Goal: Communication & Community: Share content

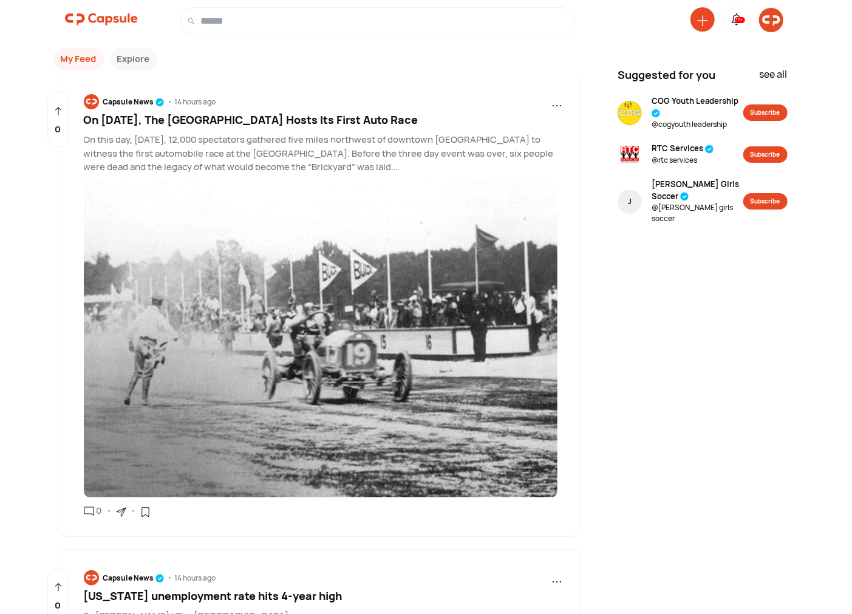
click at [766, 26] on img at bounding box center [771, 20] width 24 height 24
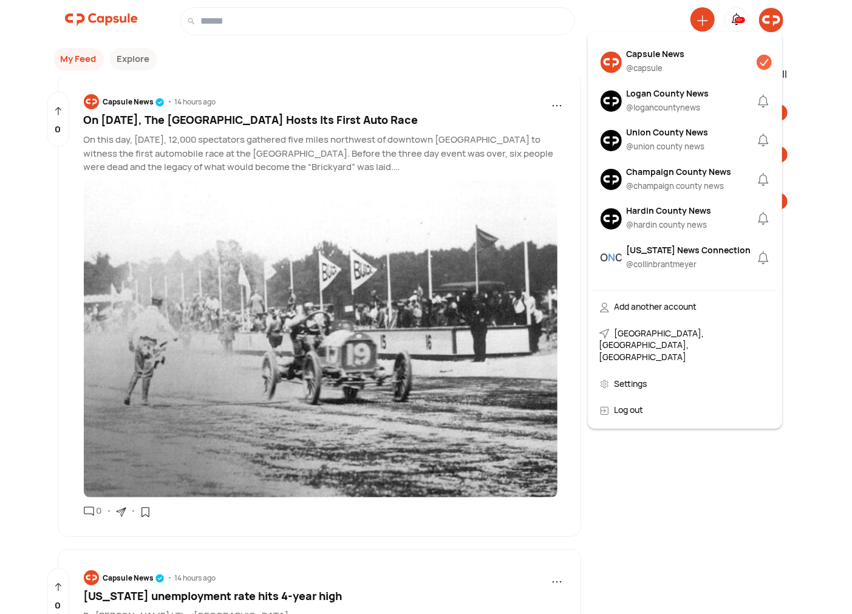
click at [661, 93] on div "Logan County News" at bounding box center [668, 93] width 83 height 13
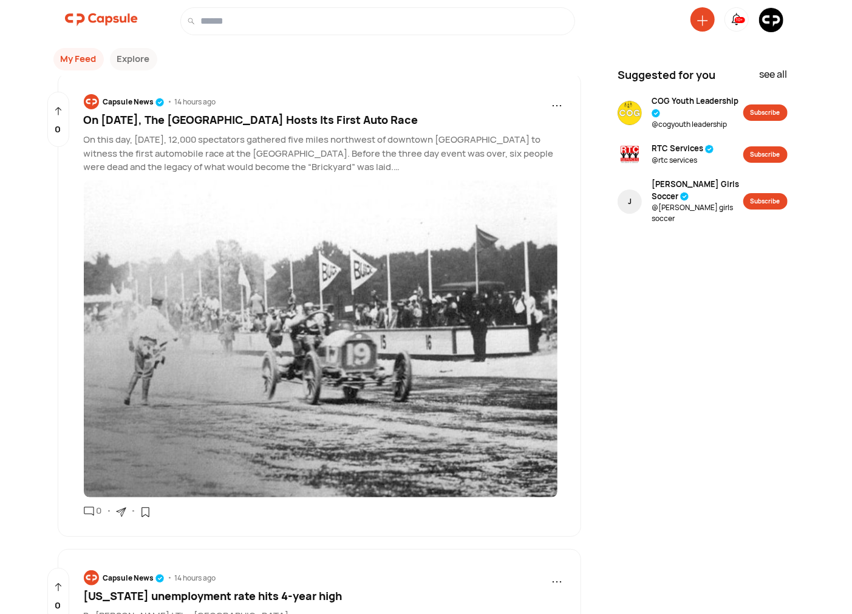
click at [770, 22] on img at bounding box center [771, 20] width 24 height 24
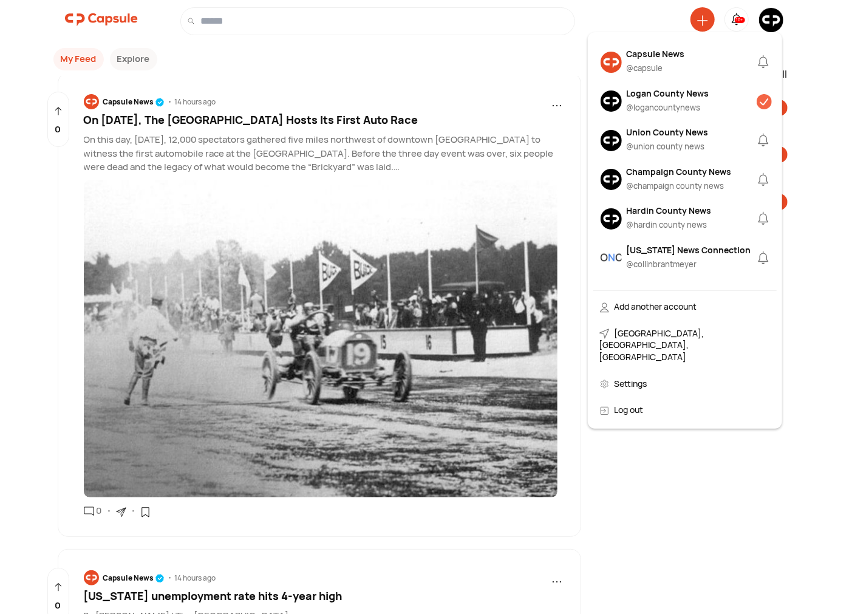
click at [633, 103] on div "@ logancountynews" at bounding box center [668, 108] width 83 height 12
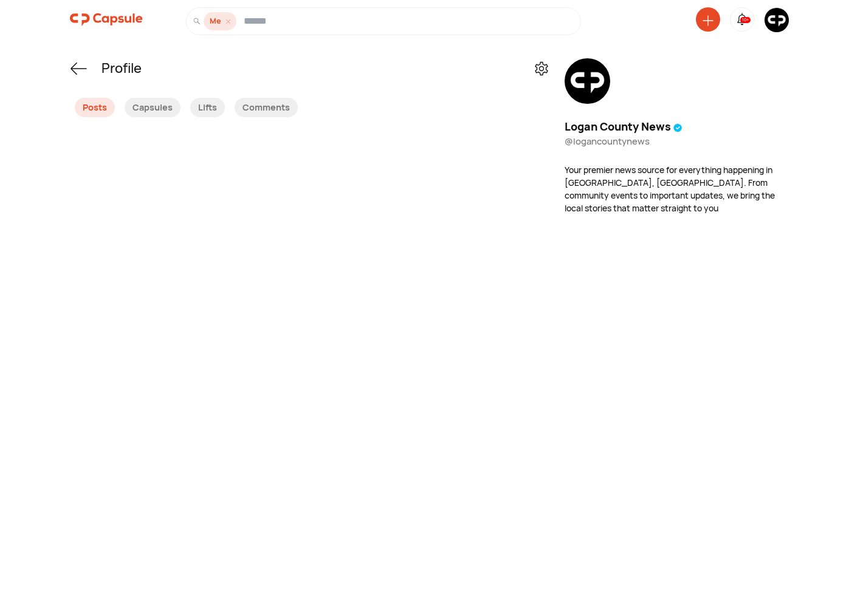
click at [705, 17] on icon at bounding box center [707, 20] width 11 height 11
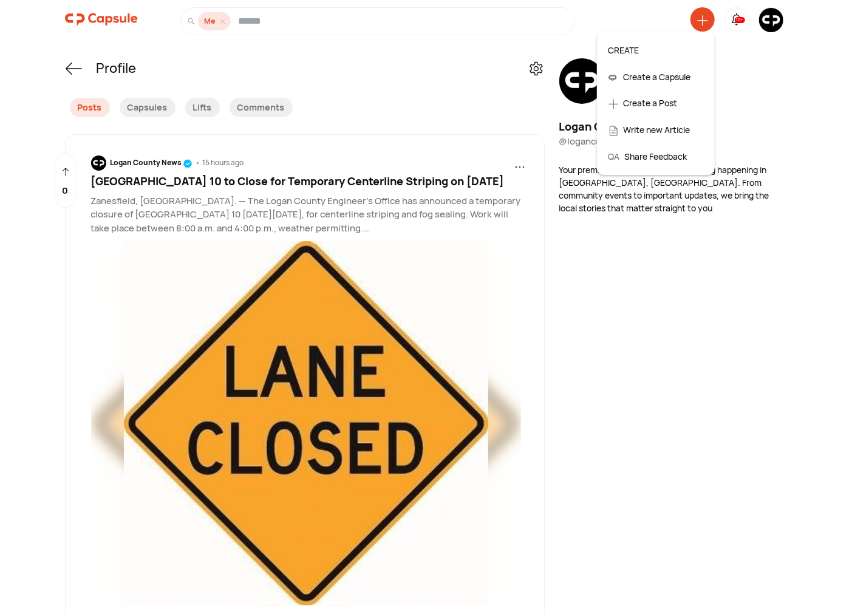
click at [645, 100] on div "Create a Post" at bounding box center [656, 103] width 107 height 27
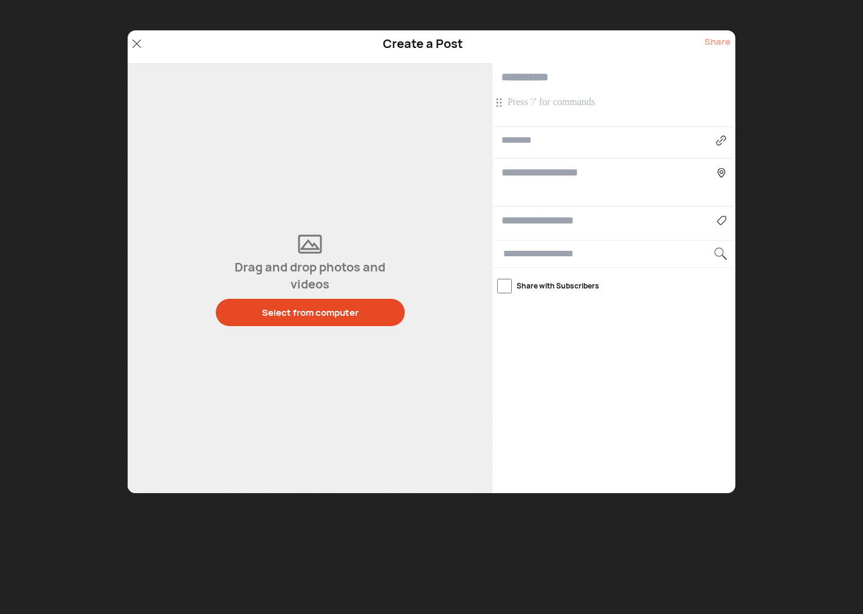
click at [556, 104] on p at bounding box center [615, 102] width 216 height 13
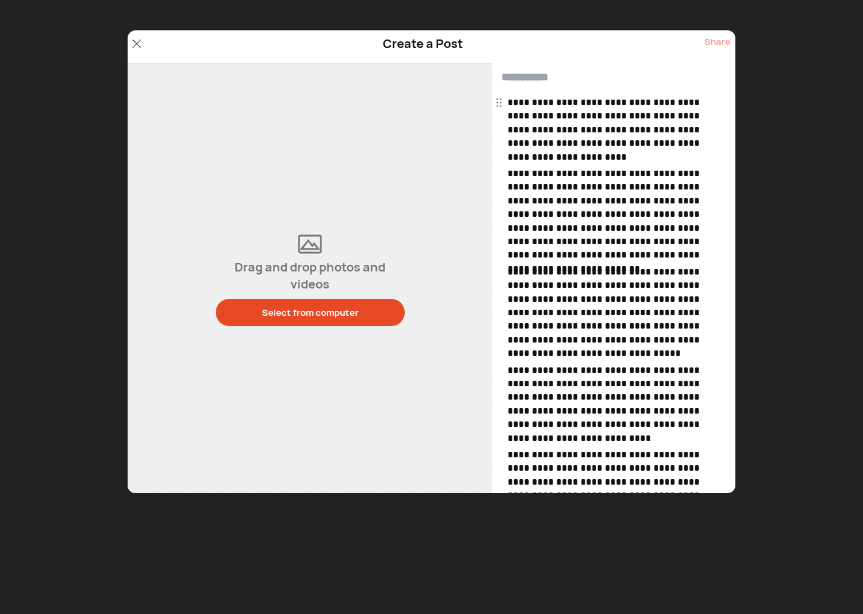
click at [521, 69] on input "text" at bounding box center [613, 77] width 243 height 29
paste input "**********"
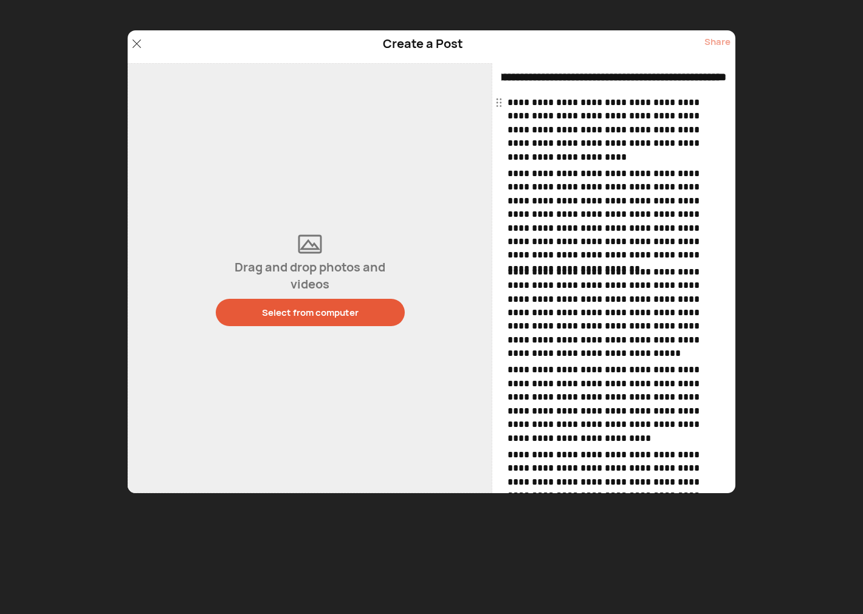
type input "**********"
click at [268, 317] on div "Select from computer" at bounding box center [310, 312] width 97 height 13
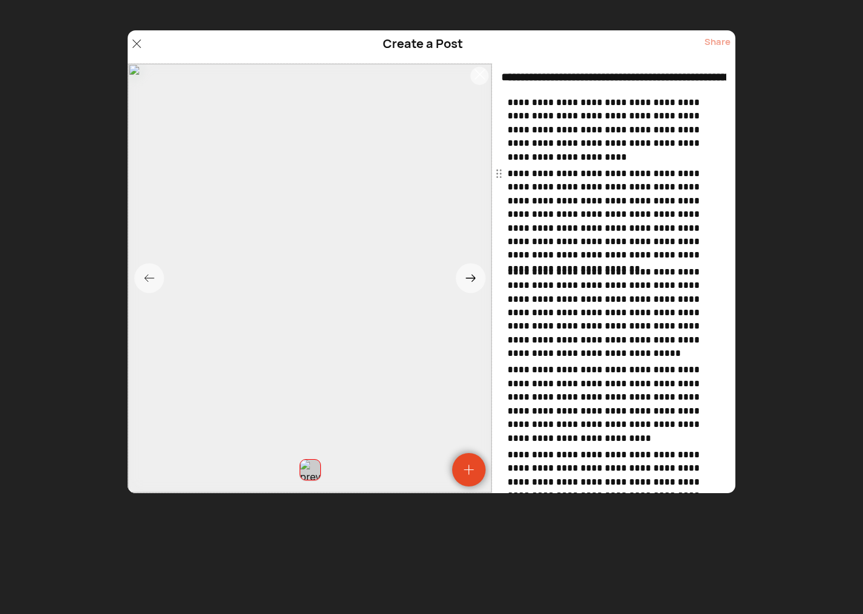
click at [481, 79] on div at bounding box center [479, 76] width 18 height 18
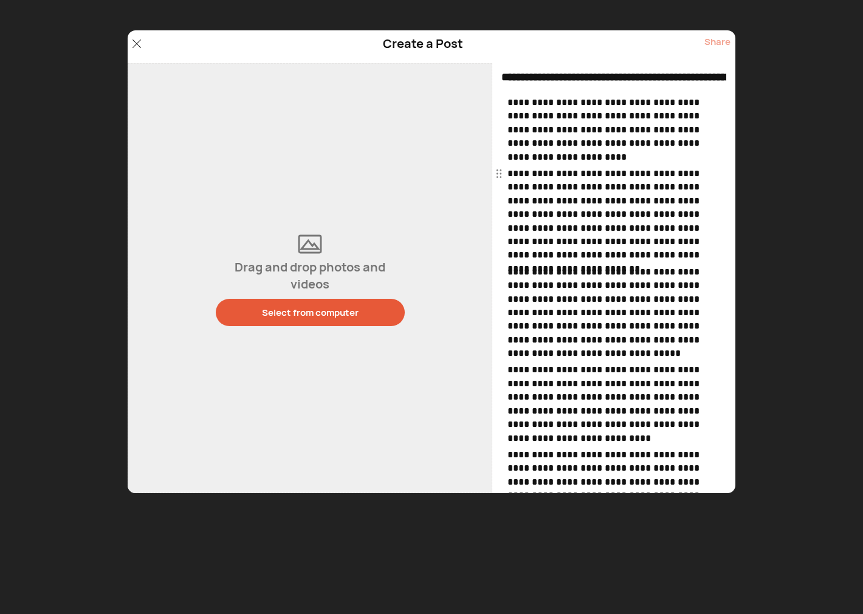
click at [296, 322] on button "Select from computer" at bounding box center [310, 312] width 189 height 27
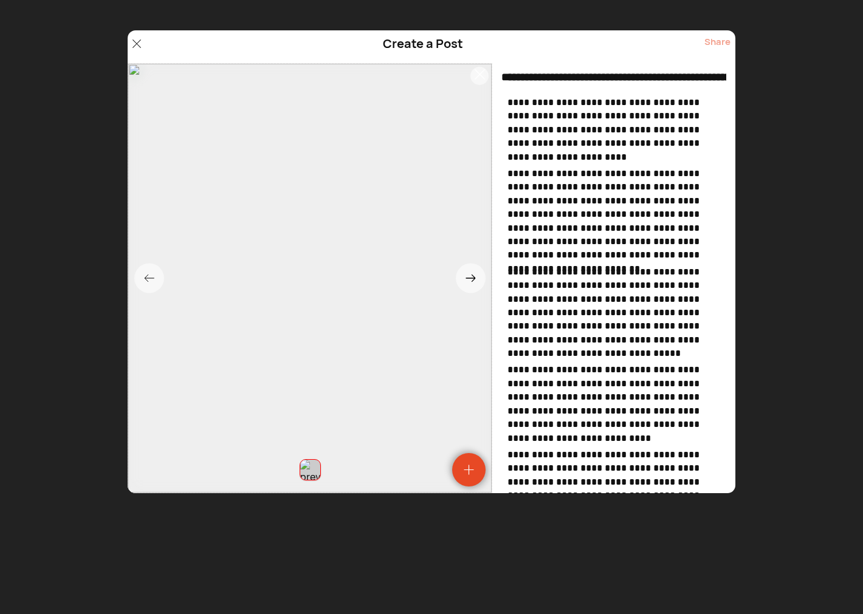
scroll to position [326, 0]
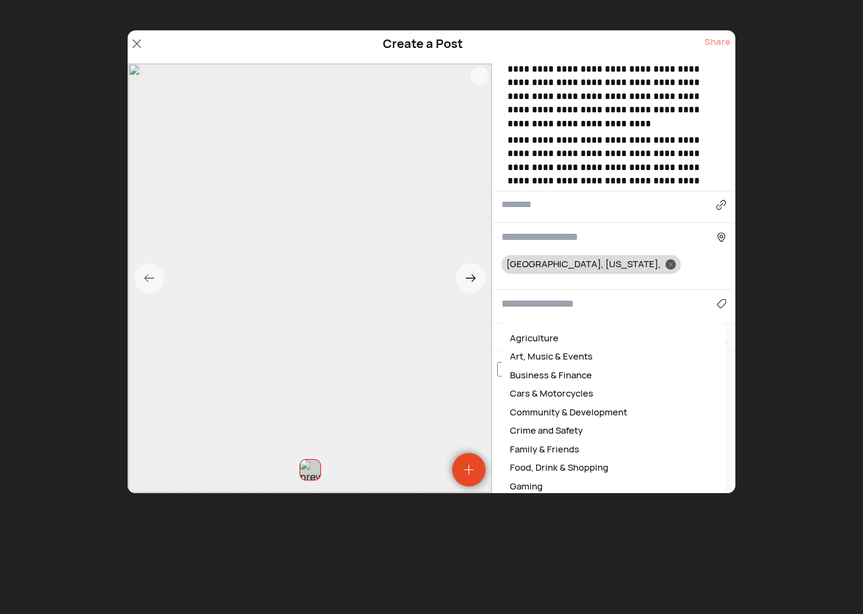
click at [520, 296] on input at bounding box center [608, 304] width 215 height 16
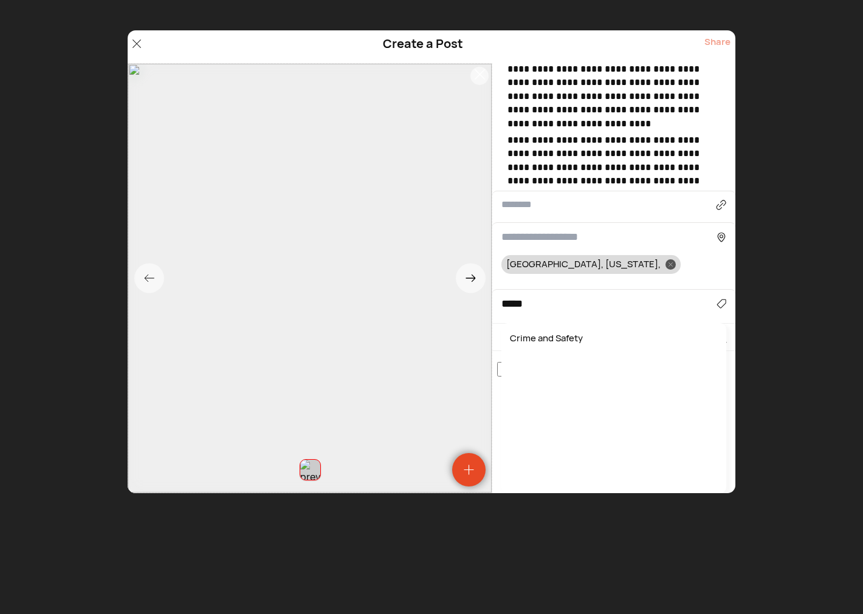
click at [560, 344] on div "Crime and Safety" at bounding box center [613, 338] width 213 height 19
type input "**********"
click at [723, 37] on div "Share" at bounding box center [717, 46] width 26 height 23
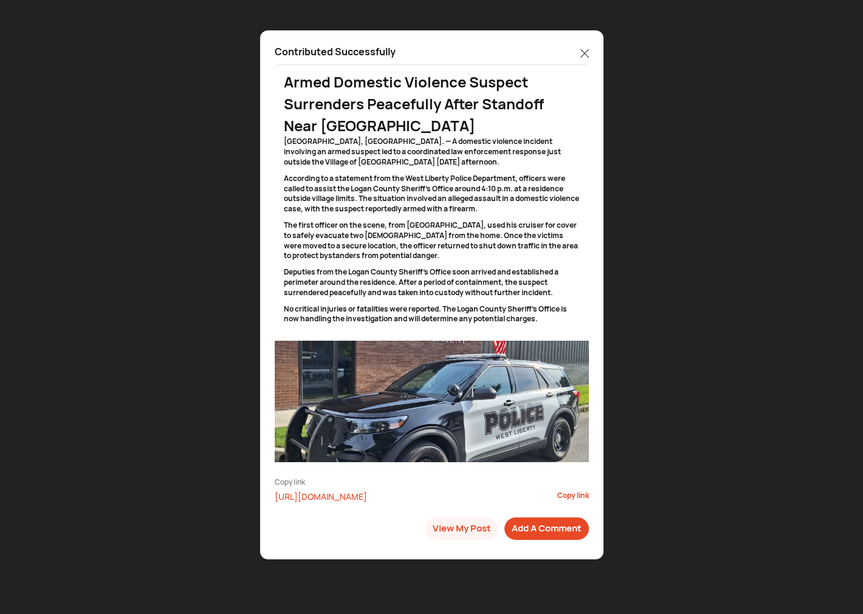
click at [584, 50] on icon at bounding box center [584, 53] width 9 height 9
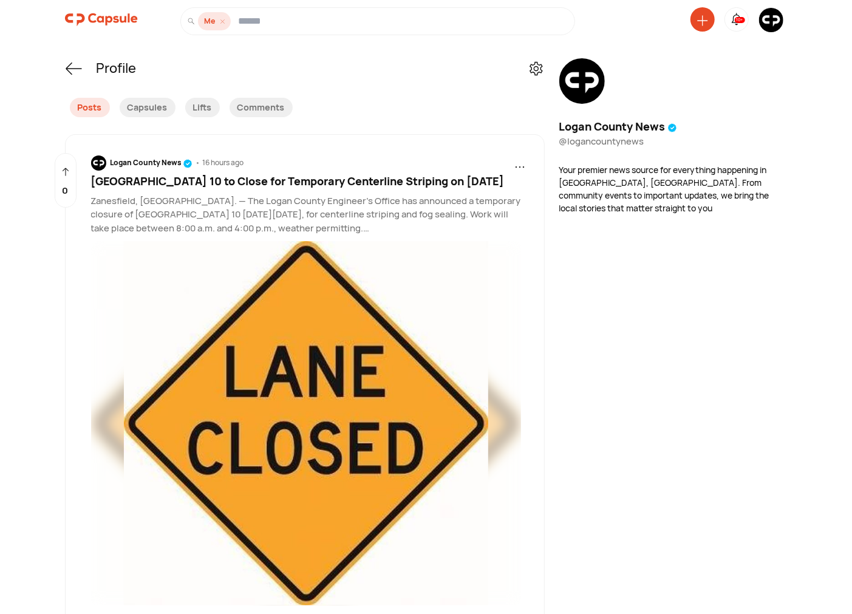
click at [702, 21] on icon at bounding box center [702, 20] width 10 height 10
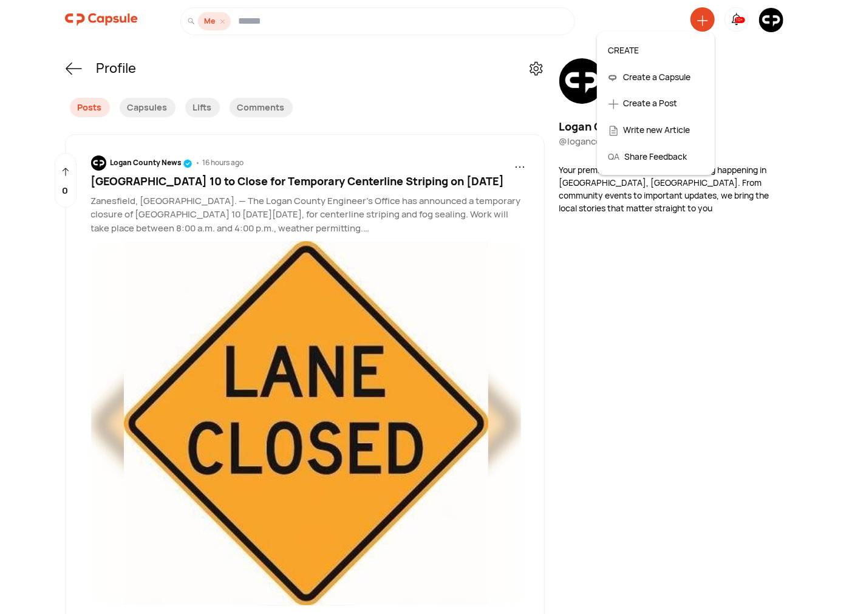
click at [652, 101] on div "Create a Post" at bounding box center [656, 103] width 107 height 27
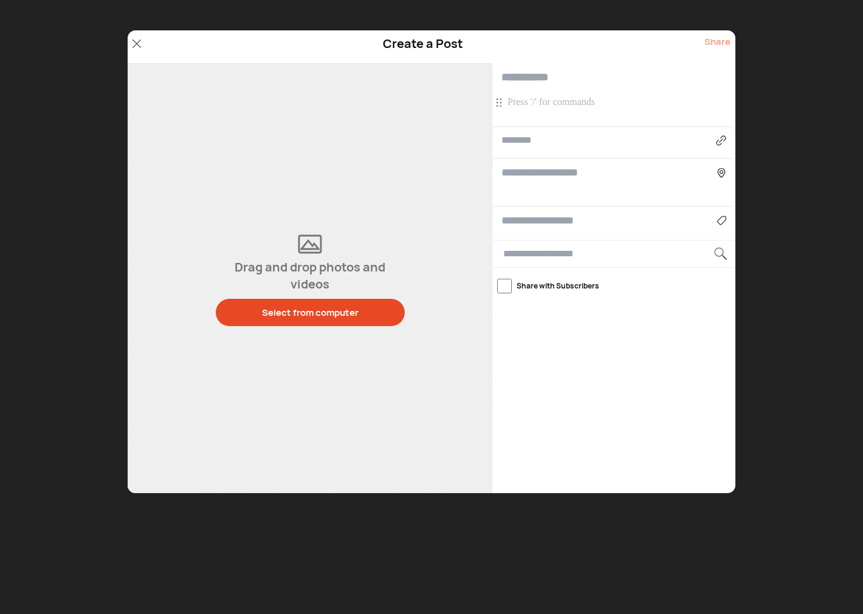
click at [545, 100] on p at bounding box center [615, 102] width 216 height 13
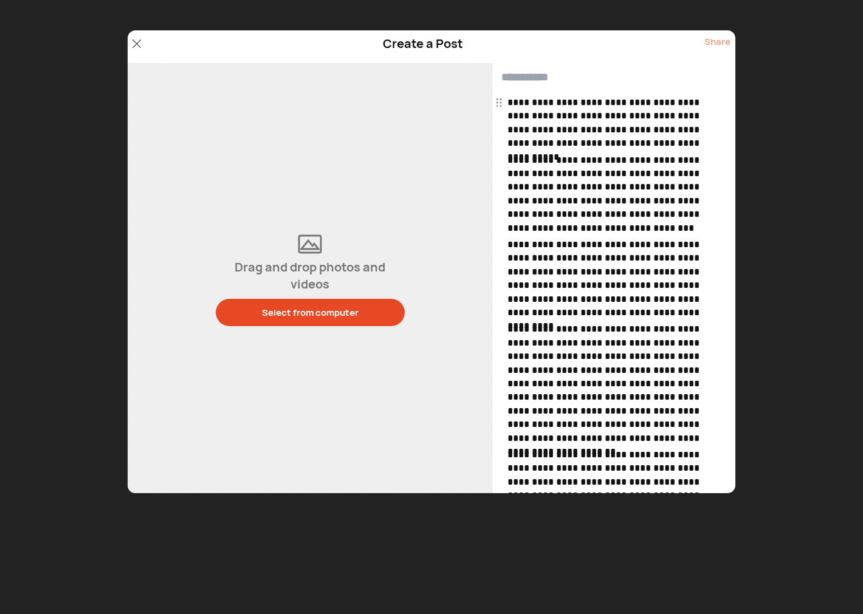
click at [521, 74] on input "text" at bounding box center [613, 77] width 243 height 29
paste input "**********"
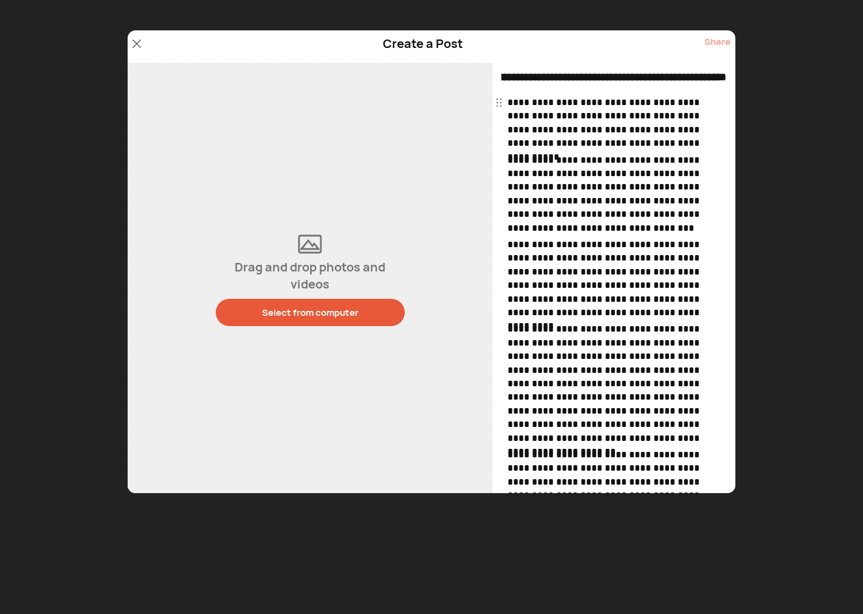
type input "**********"
click at [310, 323] on button "Select from computer" at bounding box center [310, 312] width 189 height 27
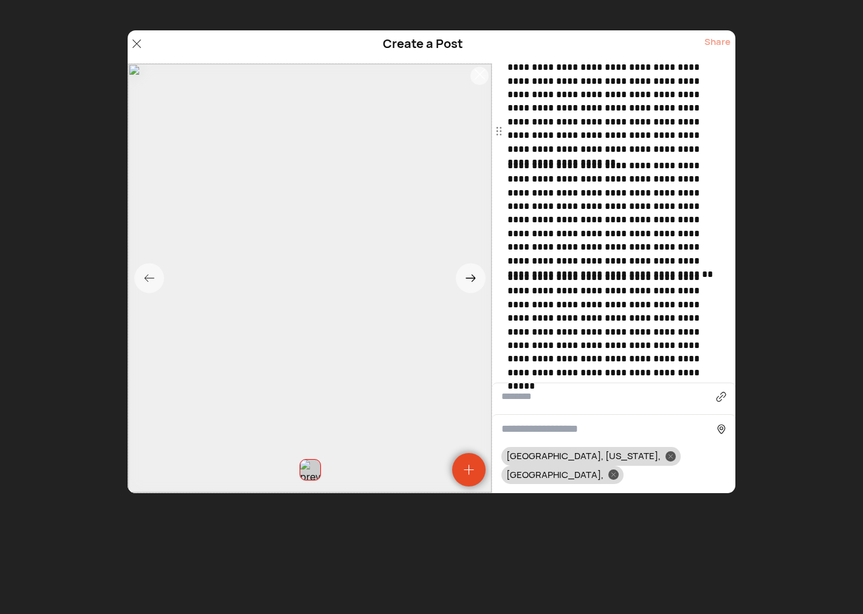
scroll to position [493, 0]
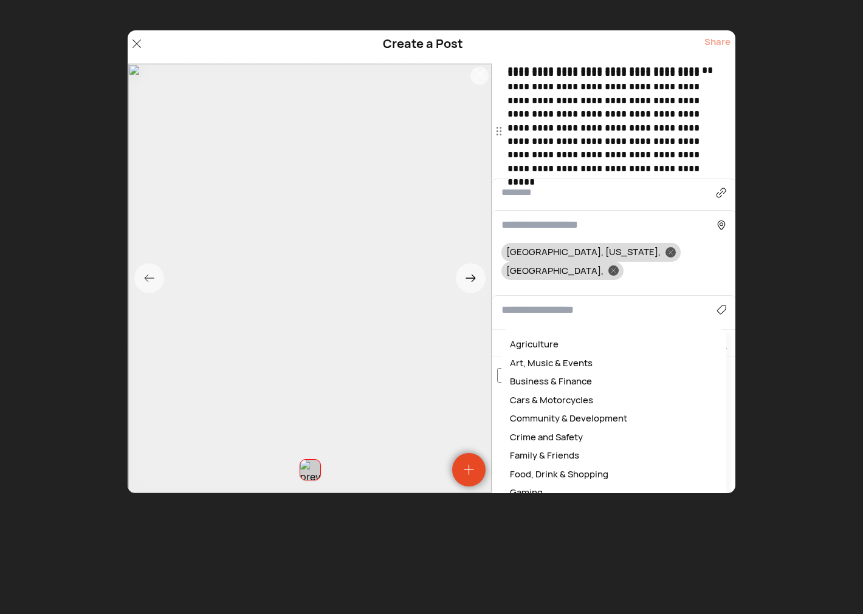
click at [526, 302] on input at bounding box center [608, 310] width 215 height 16
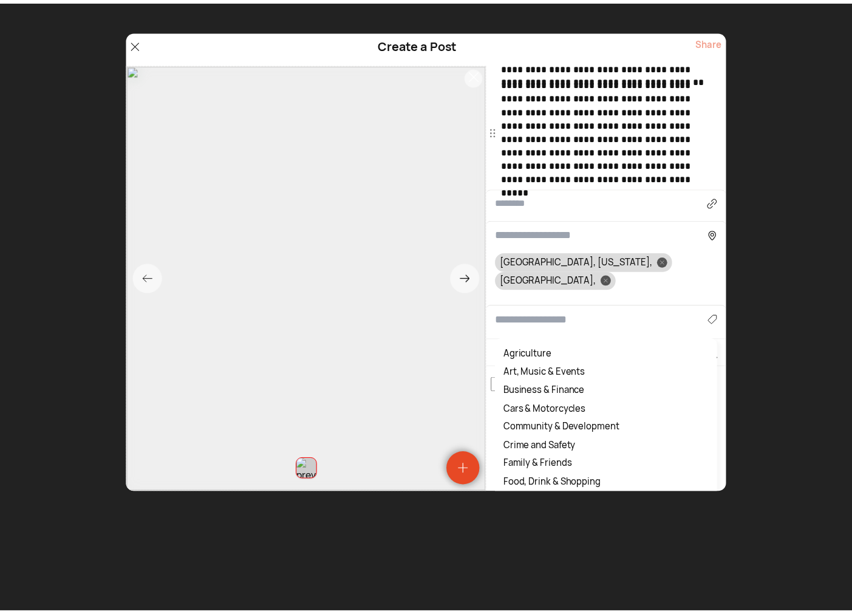
scroll to position [481, 0]
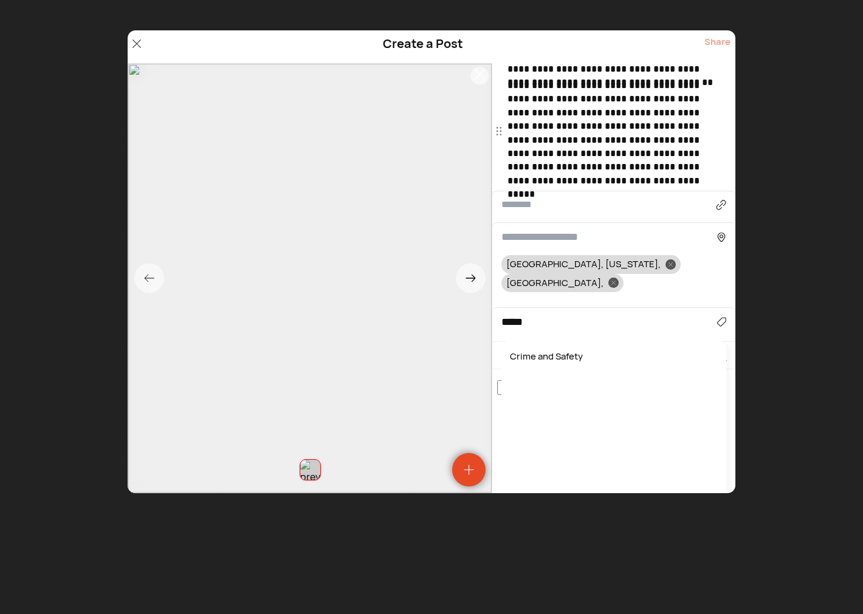
click at [562, 347] on div "Crime and Safety" at bounding box center [613, 356] width 213 height 19
type input "**********"
click at [618, 278] on div at bounding box center [613, 283] width 10 height 10
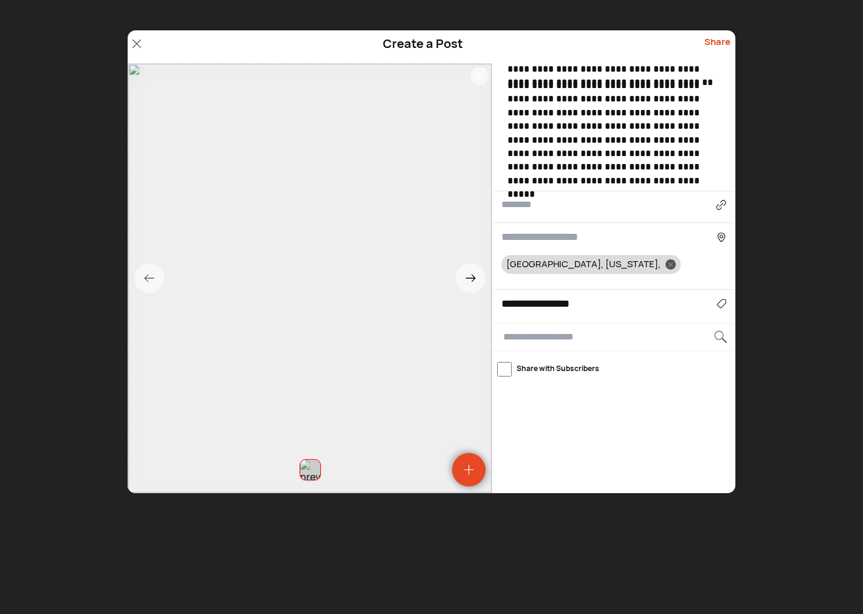
click at [714, 43] on div "Share" at bounding box center [717, 46] width 26 height 23
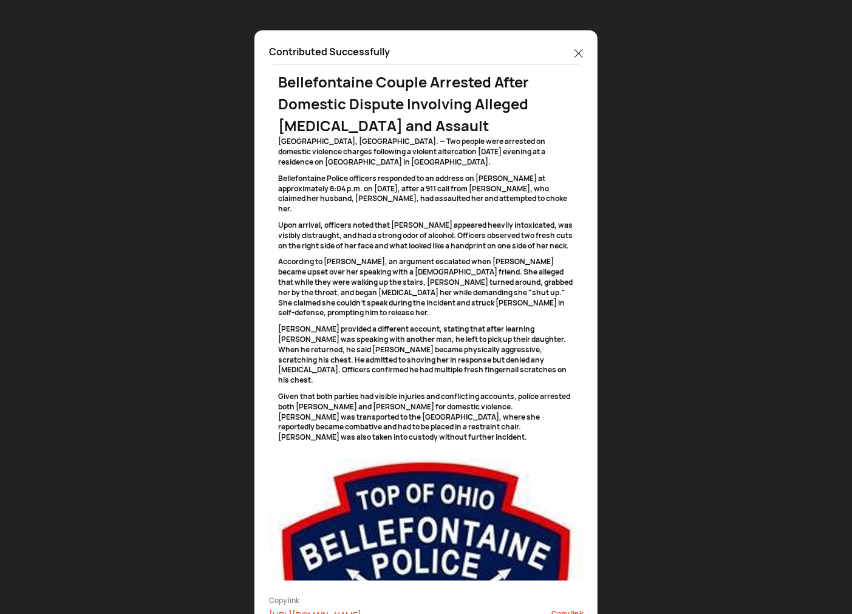
click at [579, 49] on icon at bounding box center [579, 53] width 9 height 9
